Goal: Information Seeking & Learning: Learn about a topic

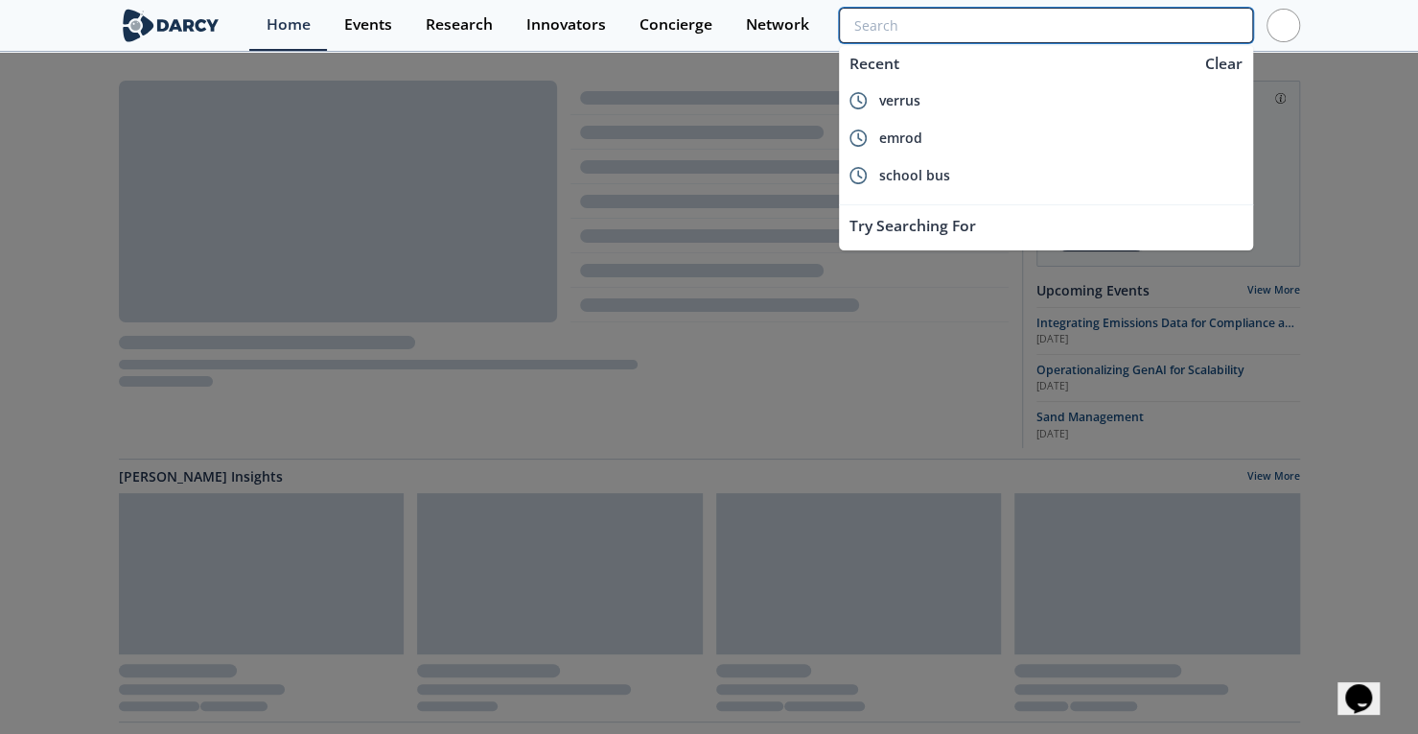
click at [1125, 26] on input "search" at bounding box center [1045, 25] width 413 height 35
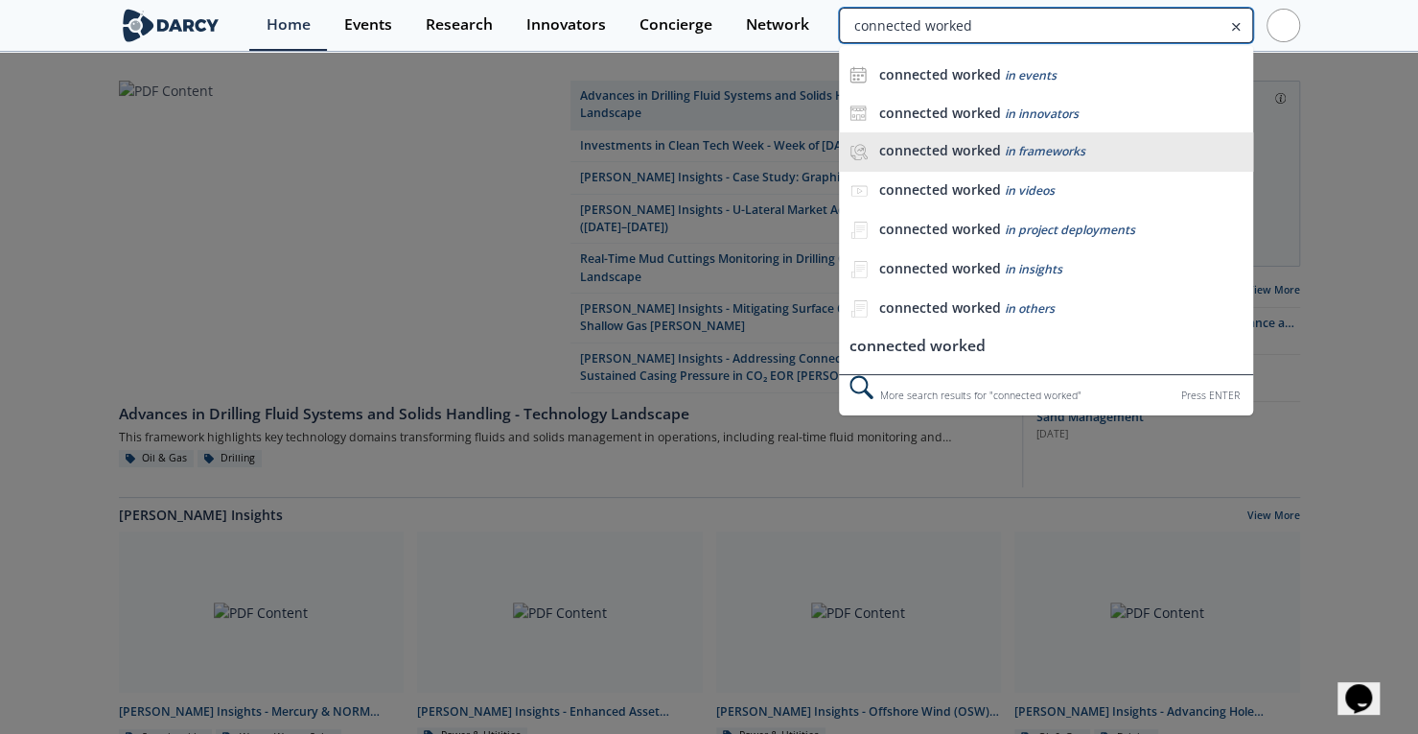
type input "connected worked"
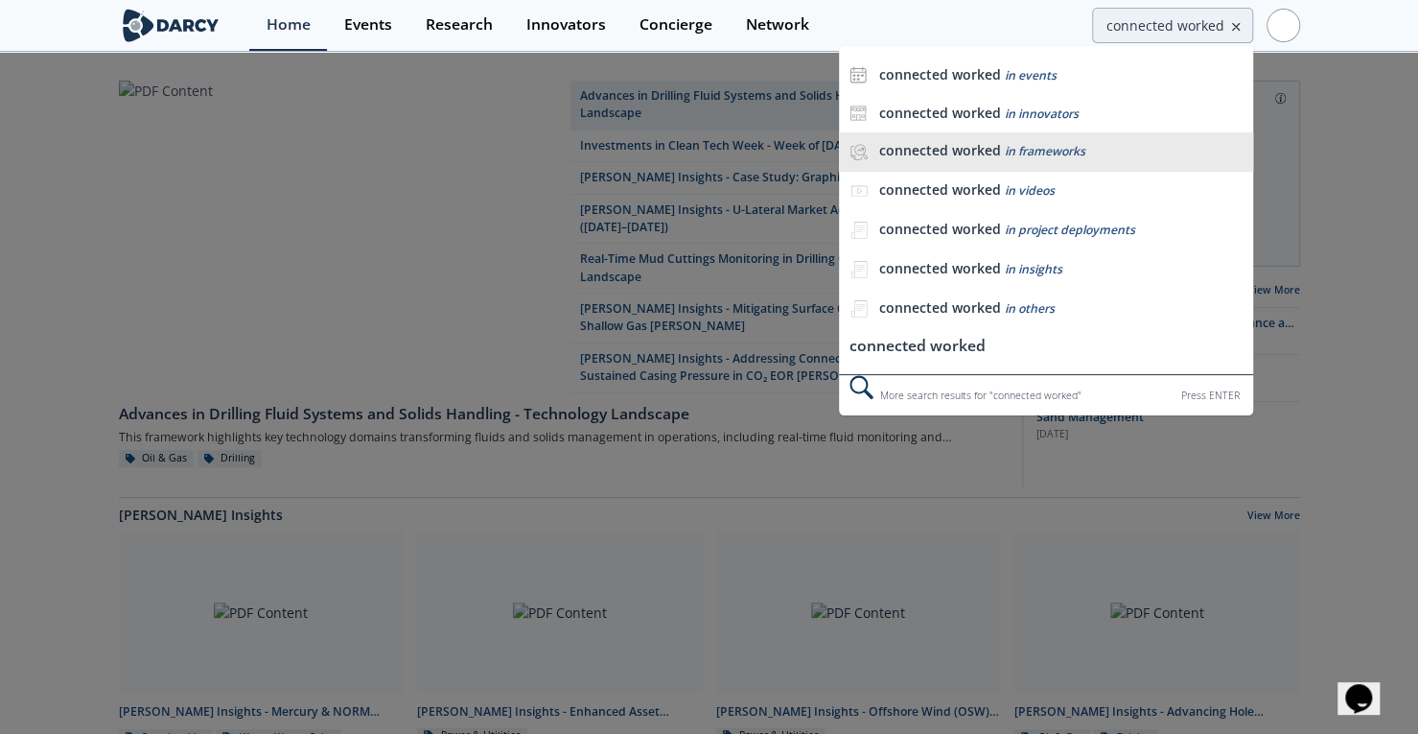
click at [1030, 143] on span "in frameworks" at bounding box center [1044, 151] width 81 height 16
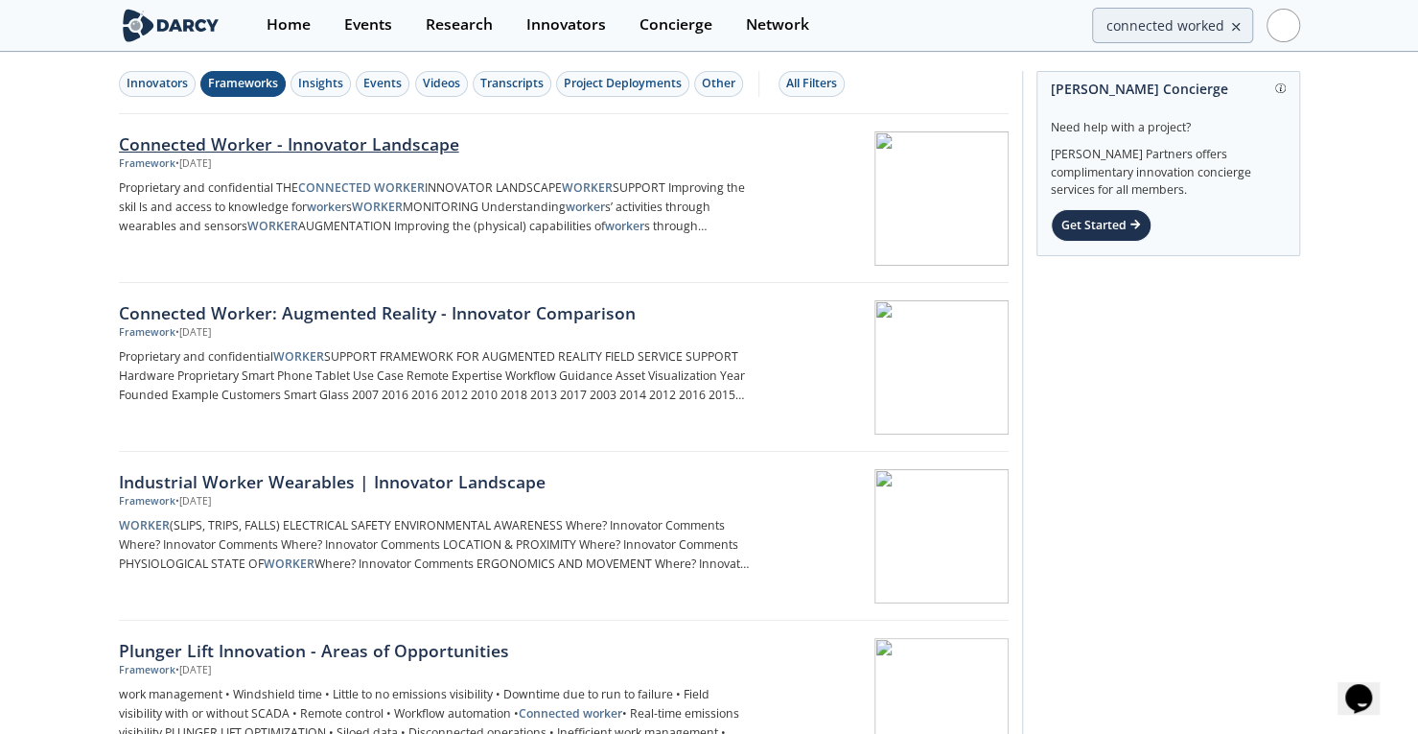
click at [373, 137] on div "Connected Worker - Innovator Landscape" at bounding box center [436, 143] width 635 height 25
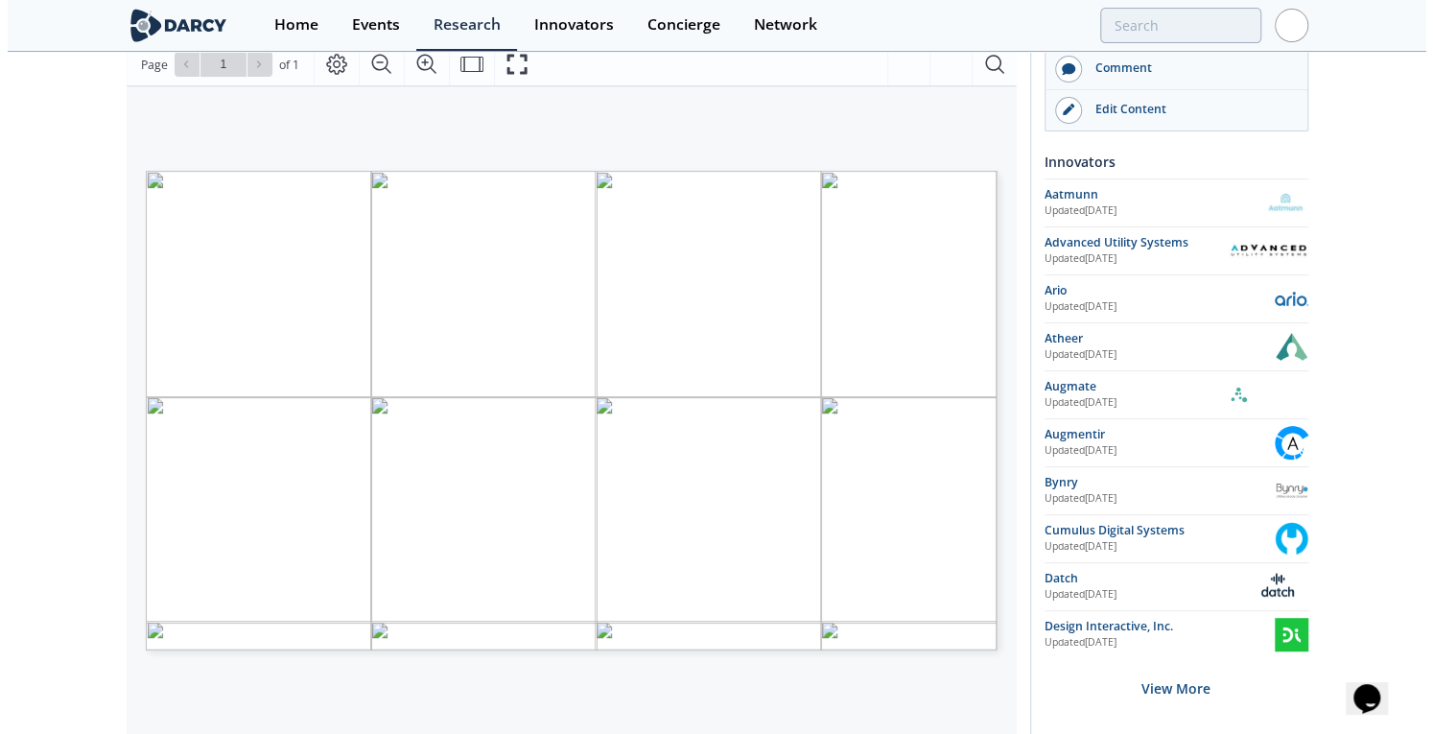
scroll to position [266, 0]
click at [510, 68] on icon "Fullscreen" at bounding box center [516, 62] width 23 height 23
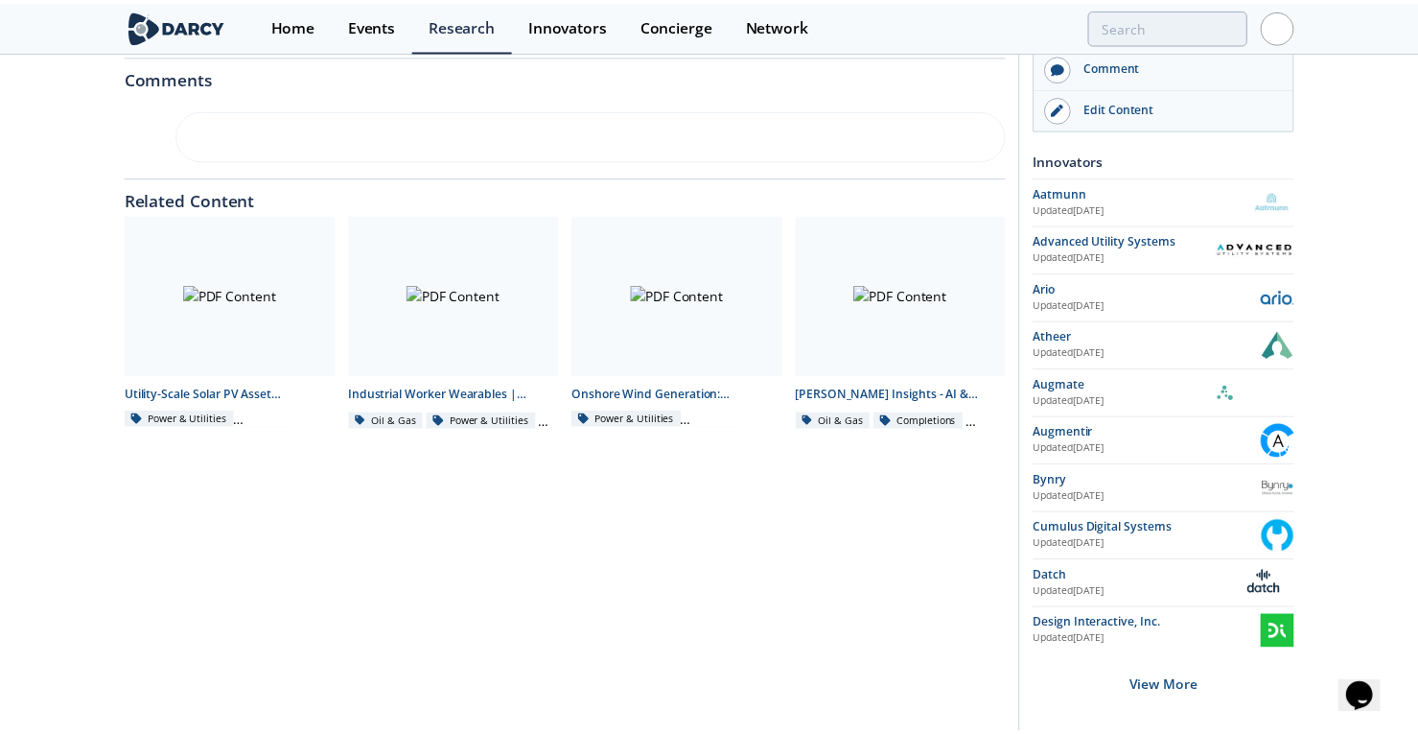
scroll to position [0, 0]
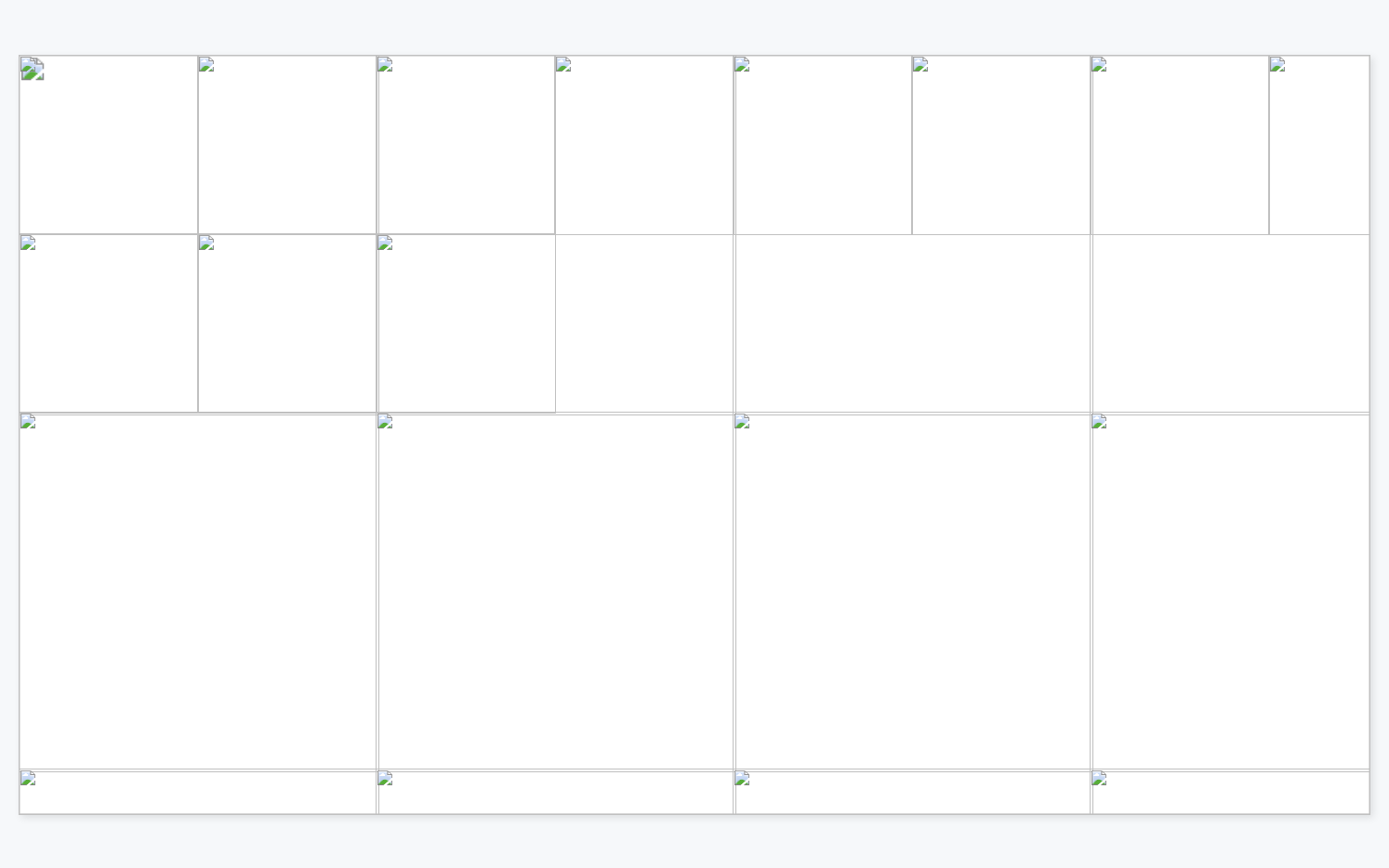
click at [154, 593] on span "MONITORING" at bounding box center [129, 586] width 118 height 14
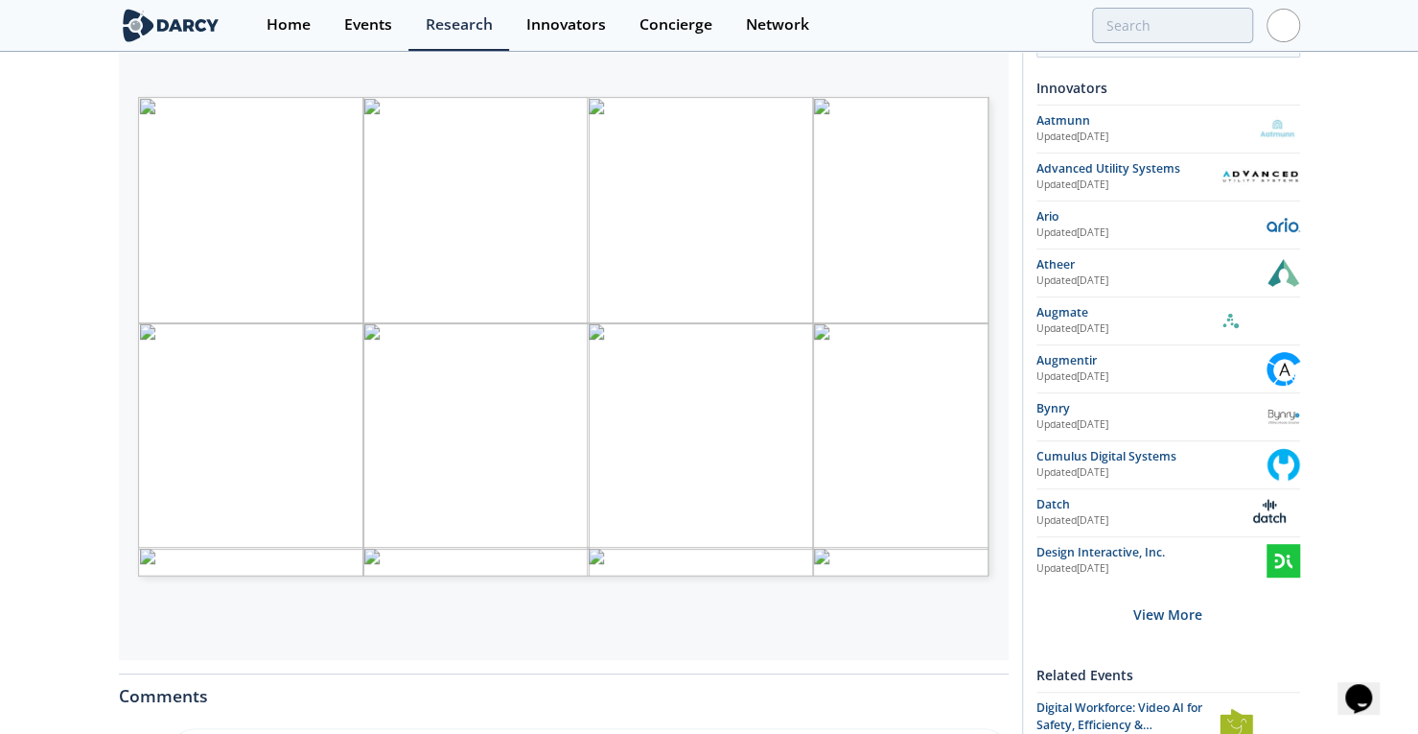
drag, startPoint x: 1382, startPoint y: 208, endPoint x: 1405, endPoint y: 356, distance: 149.5
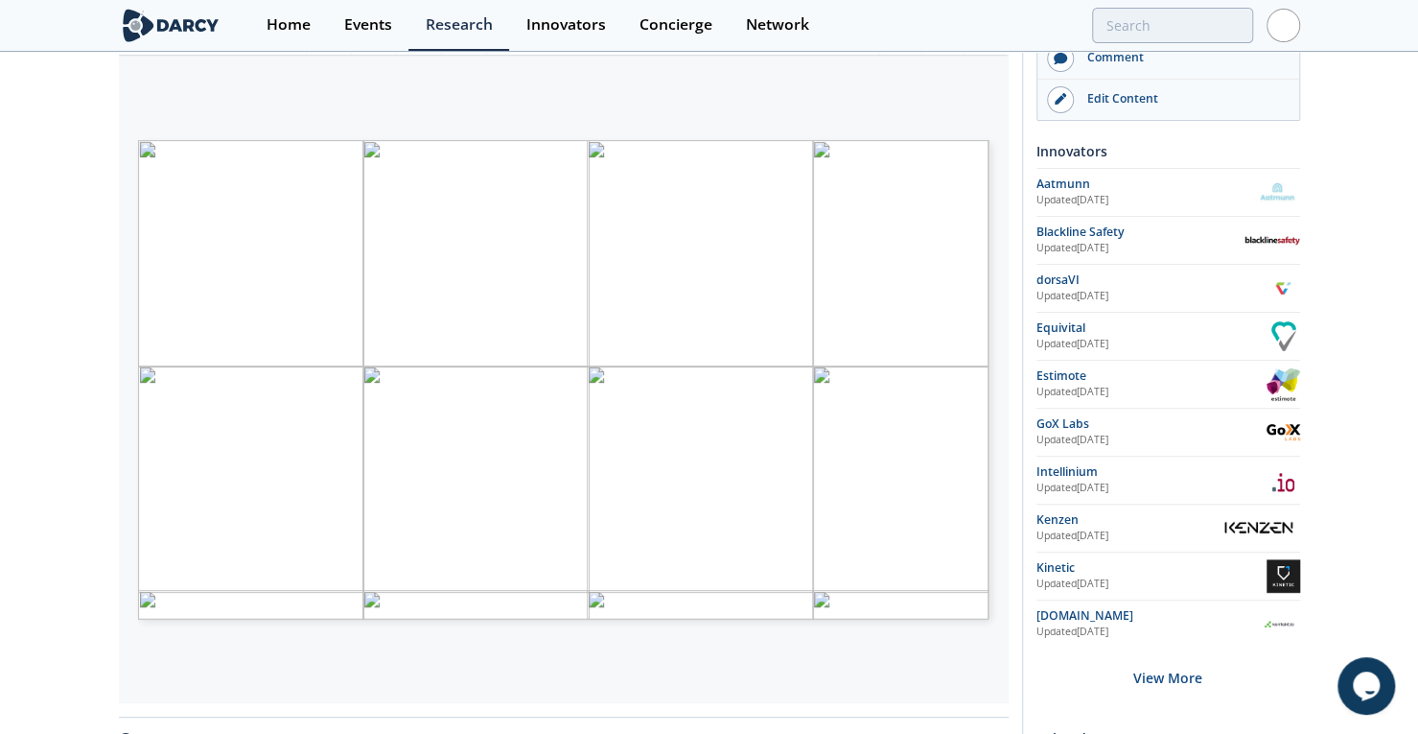
scroll to position [276, 0]
